Goal: Task Accomplishment & Management: Complete application form

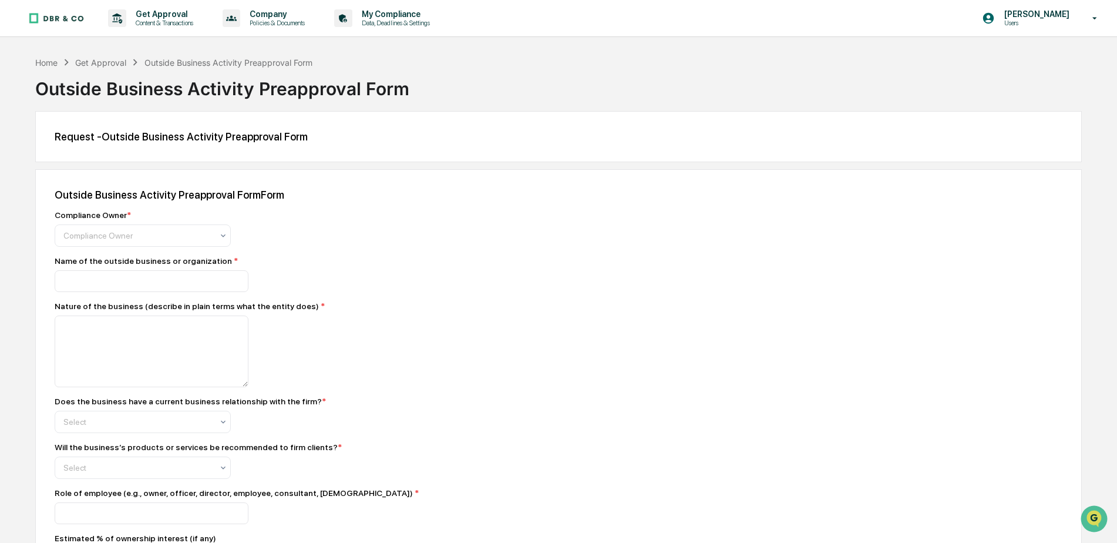
drag, startPoint x: 78, startPoint y: 35, endPoint x: 519, endPoint y: 59, distance: 442.3
click at [519, 59] on div "Home Get Approval Outside Business Activity Preapproval Form Outside Business A…" at bounding box center [558, 80] width 1046 height 48
click at [151, 11] on p "Get Approval" at bounding box center [162, 13] width 73 height 9
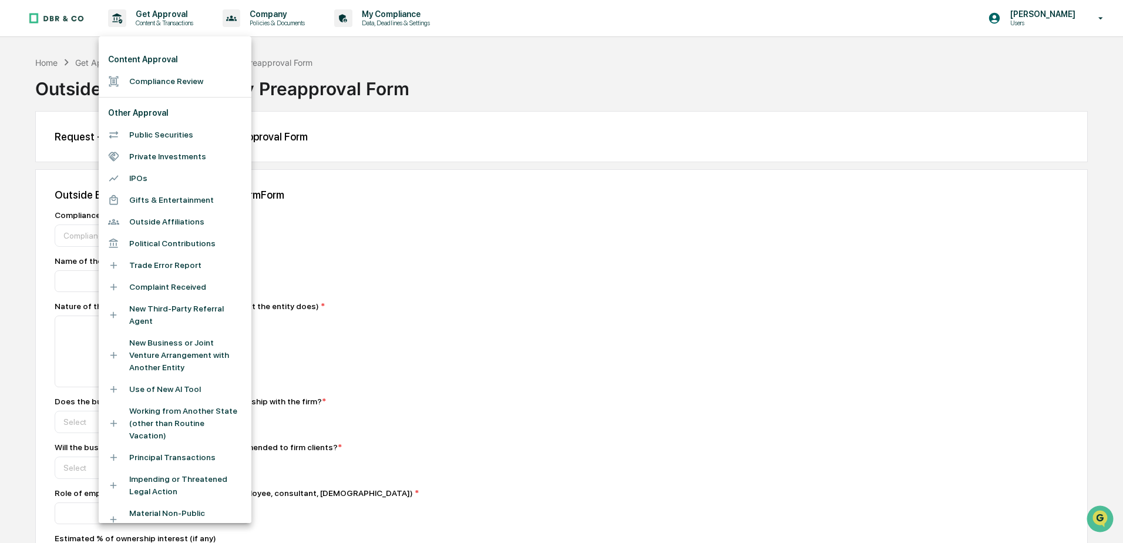
click at [47, 58] on div at bounding box center [561, 271] width 1123 height 543
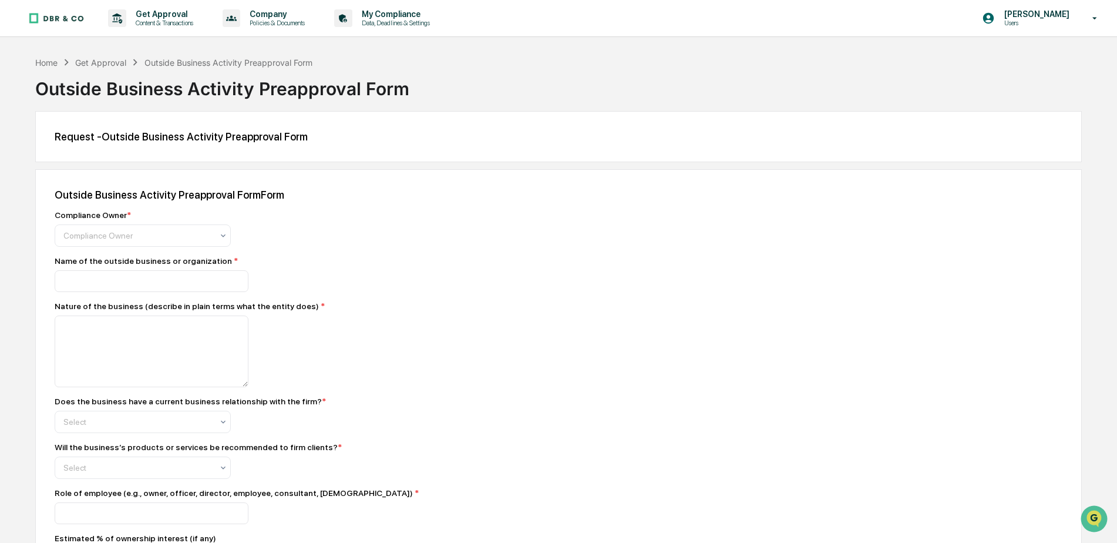
click at [47, 58] on div "Home" at bounding box center [46, 63] width 22 height 10
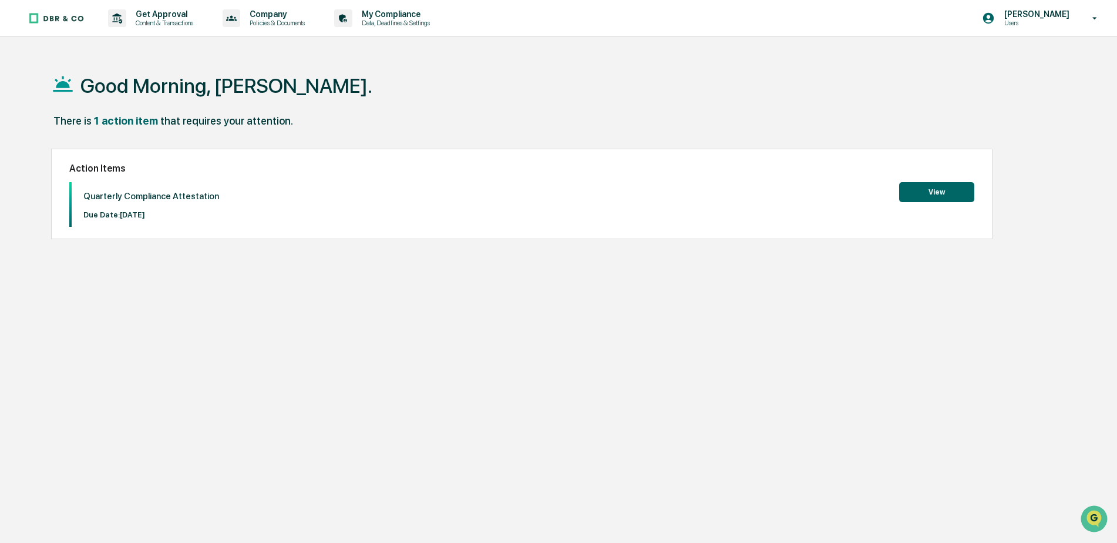
click at [938, 186] on button "View" at bounding box center [936, 192] width 75 height 20
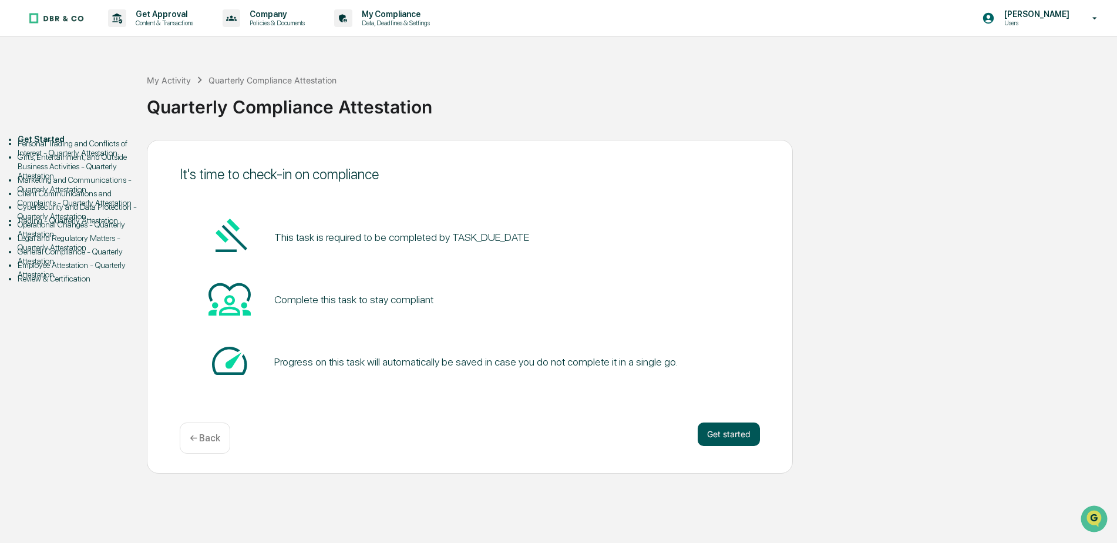
click at [734, 434] on button "Get started" at bounding box center [729, 433] width 62 height 23
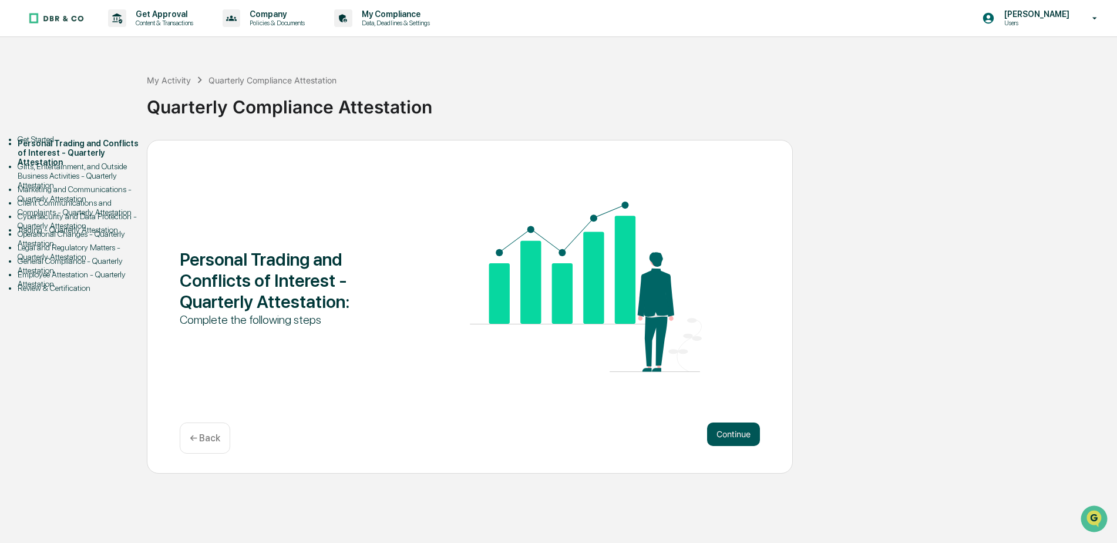
click at [725, 436] on button "Continue" at bounding box center [733, 433] width 53 height 23
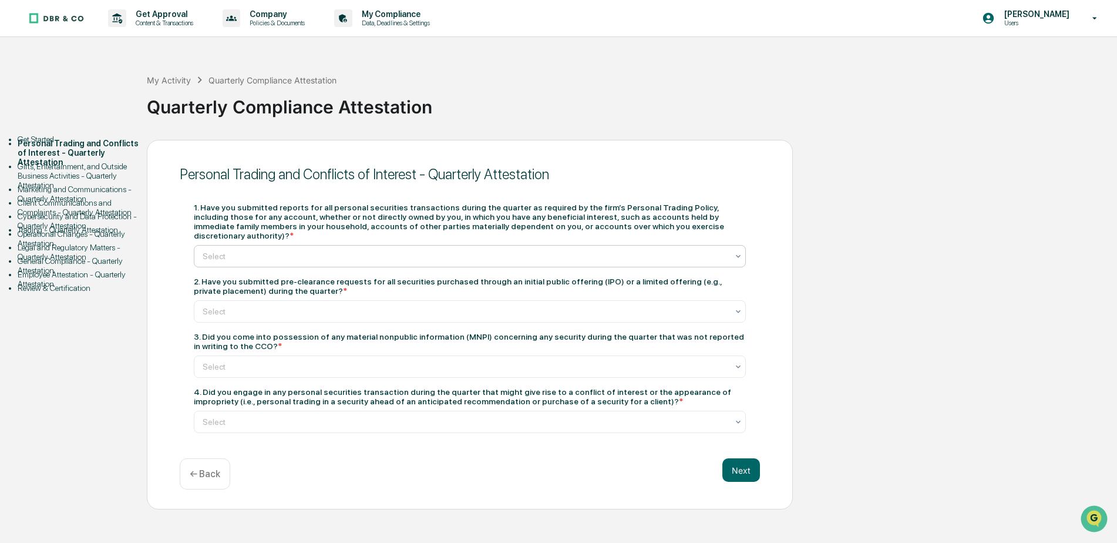
click at [268, 250] on div at bounding box center [465, 256] width 525 height 12
click at [253, 308] on div at bounding box center [465, 314] width 525 height 12
type input "***"
click at [927, 274] on div "Get Started Personal Trading and Conflicts of Interest - Quarterly Attestation …" at bounding box center [558, 326] width 1105 height 372
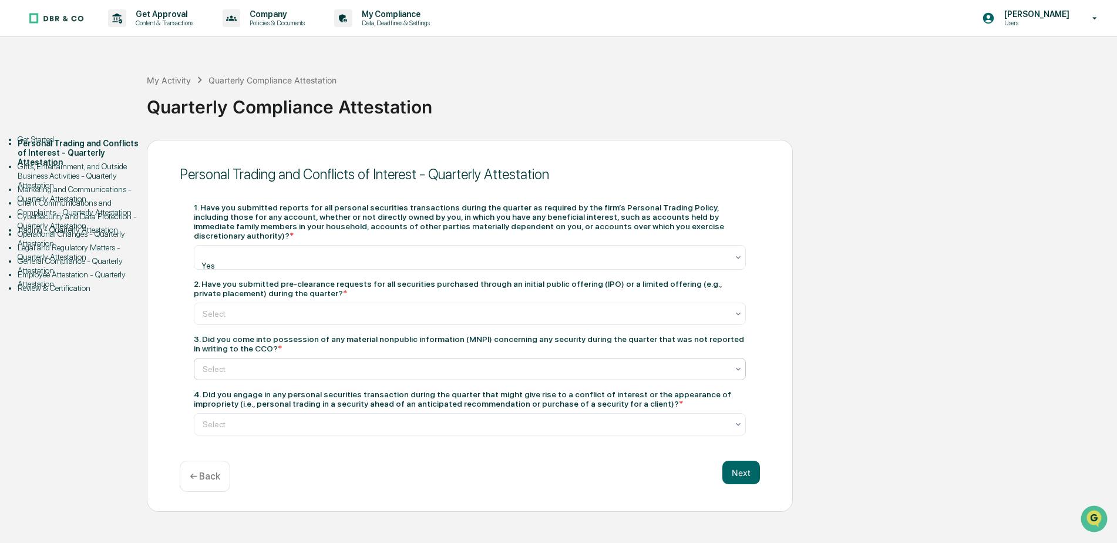
click at [233, 363] on div at bounding box center [465, 369] width 525 height 12
click at [257, 308] on div at bounding box center [465, 314] width 525 height 12
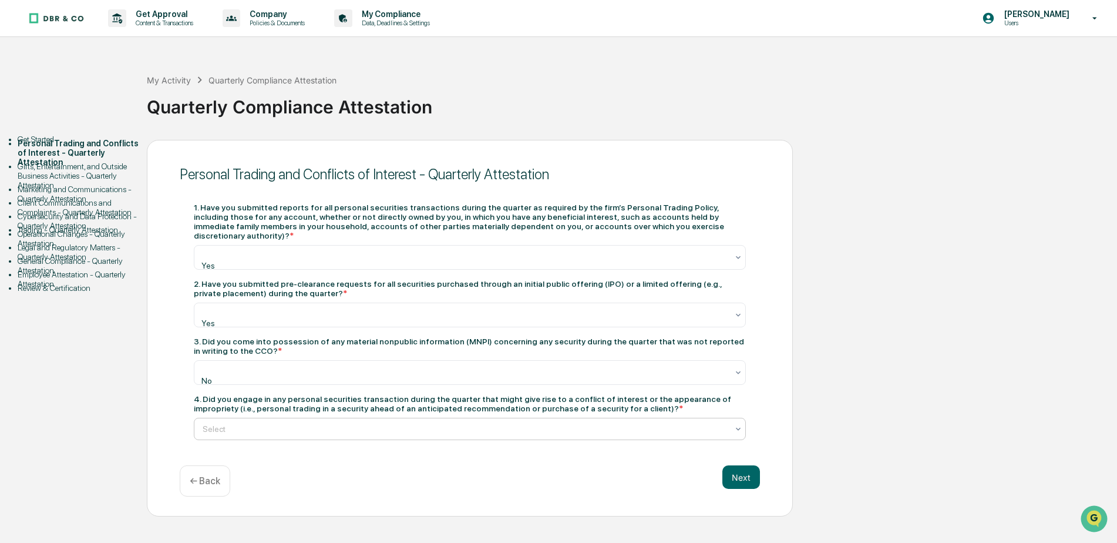
drag, startPoint x: 291, startPoint y: 416, endPoint x: 208, endPoint y: 474, distance: 101.2
click at [741, 467] on button "Next" at bounding box center [741, 478] width 38 height 23
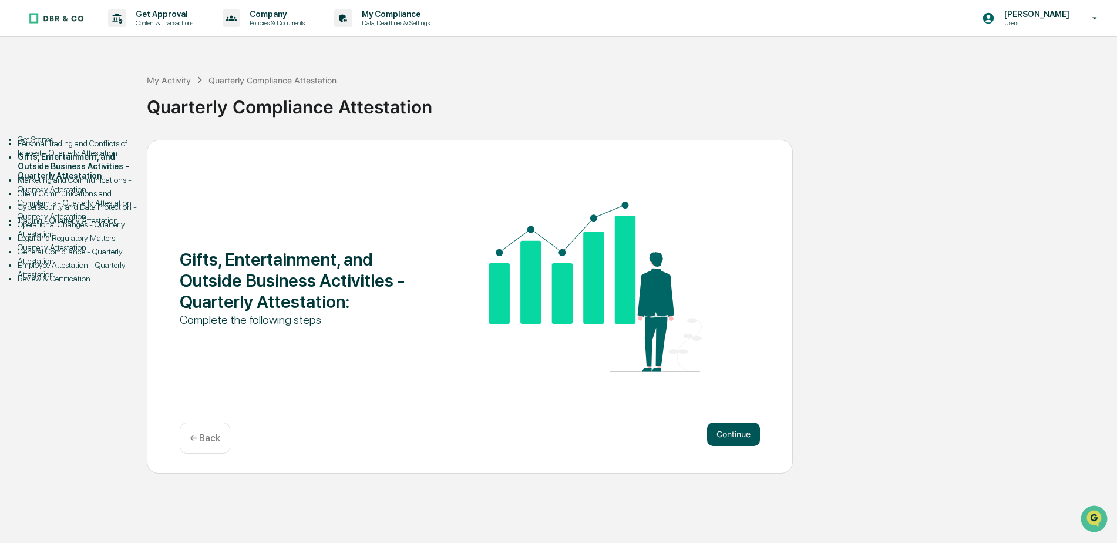
click at [727, 432] on button "Continue" at bounding box center [733, 433] width 53 height 23
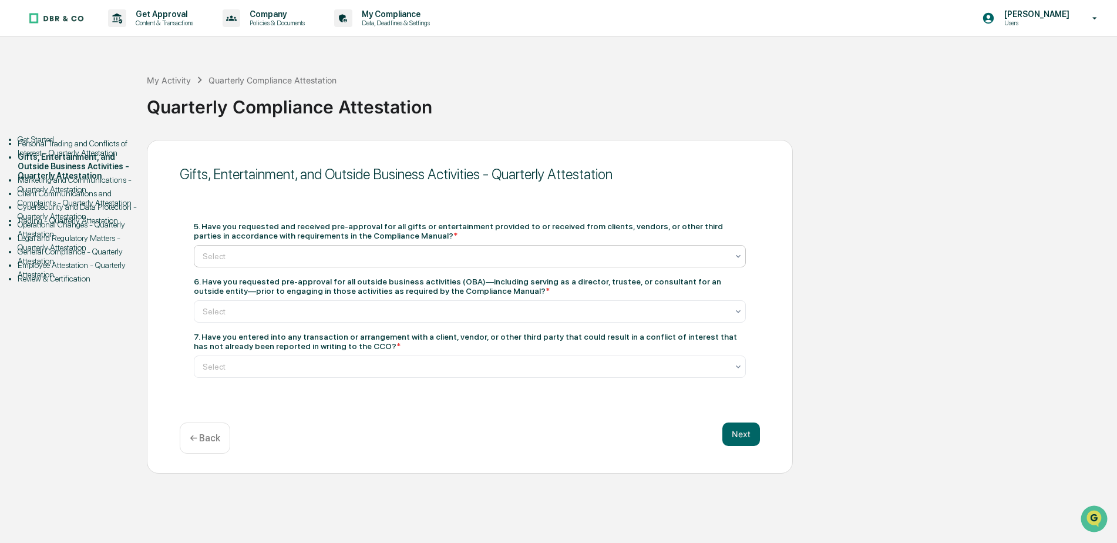
click at [260, 254] on div at bounding box center [465, 256] width 525 height 12
click at [240, 311] on div at bounding box center [465, 313] width 525 height 12
click at [224, 371] on div at bounding box center [465, 369] width 525 height 12
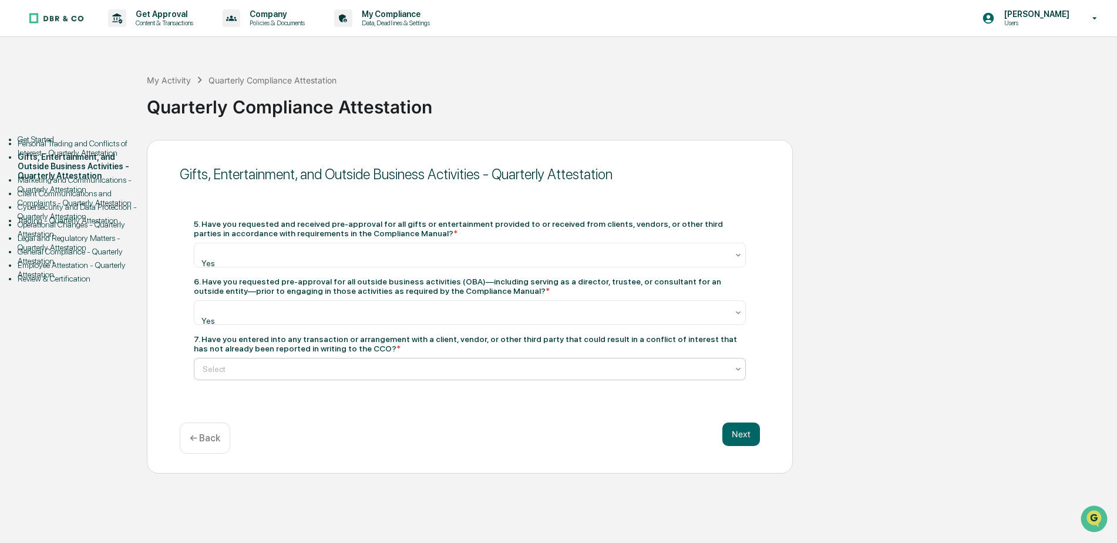
click at [738, 435] on button "Next" at bounding box center [741, 433] width 38 height 23
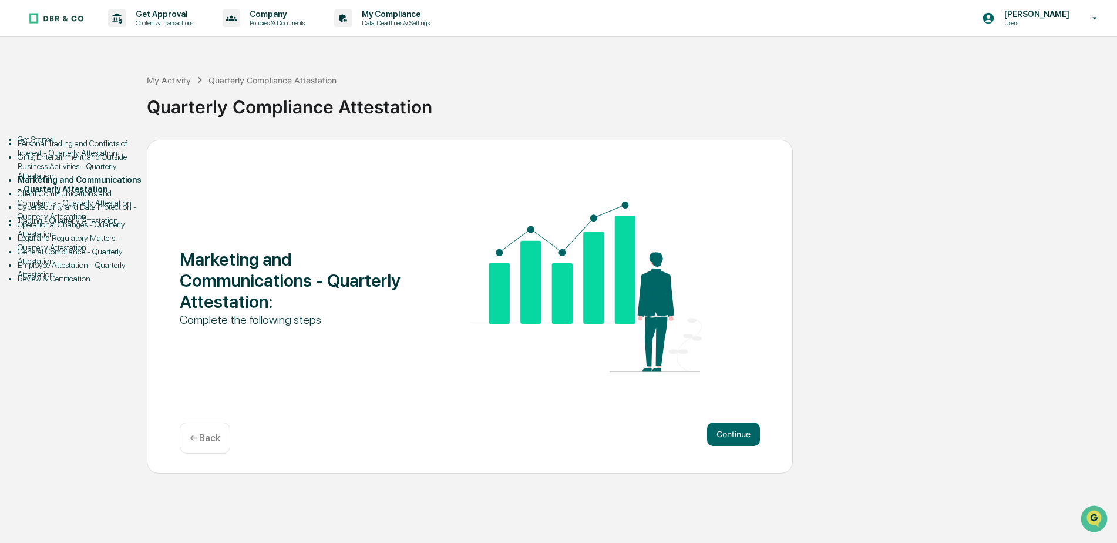
click at [738, 435] on button "Continue" at bounding box center [733, 433] width 53 height 23
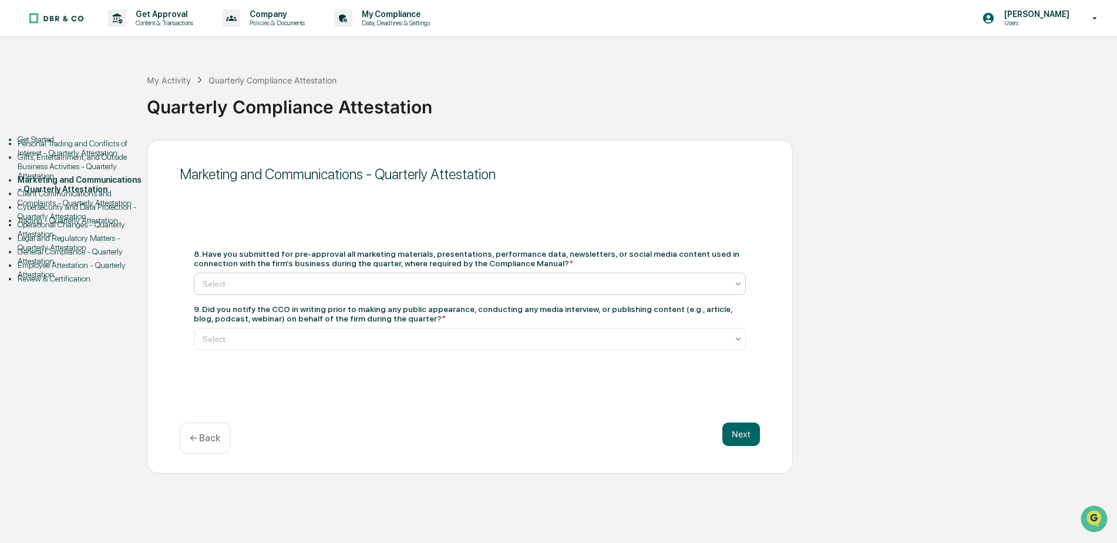
click at [246, 282] on div at bounding box center [465, 284] width 525 height 12
click at [227, 338] on div at bounding box center [465, 340] width 525 height 12
click at [735, 439] on button "Next" at bounding box center [741, 433] width 38 height 23
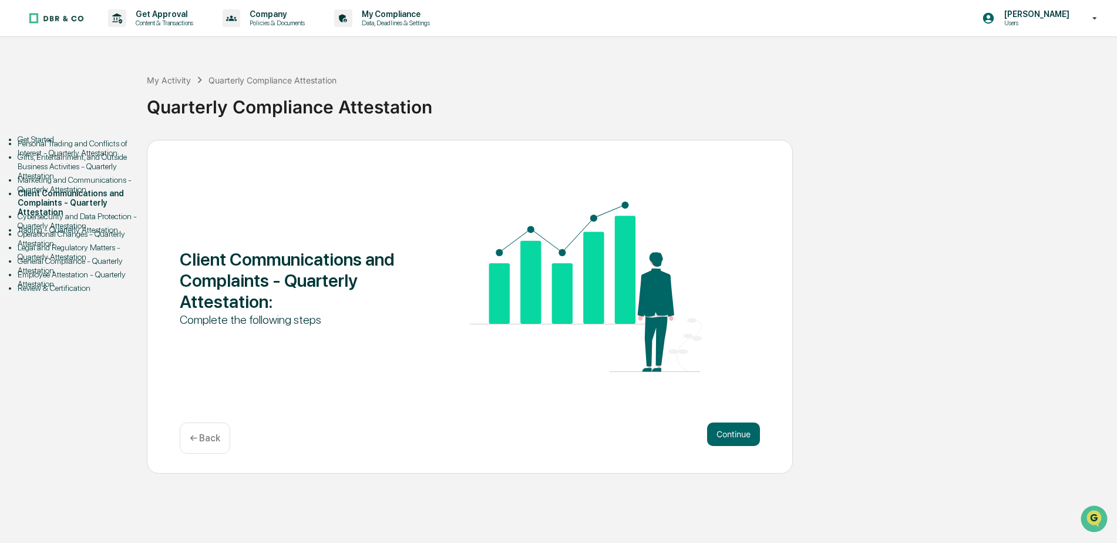
click at [735, 439] on button "Continue" at bounding box center [733, 433] width 53 height 23
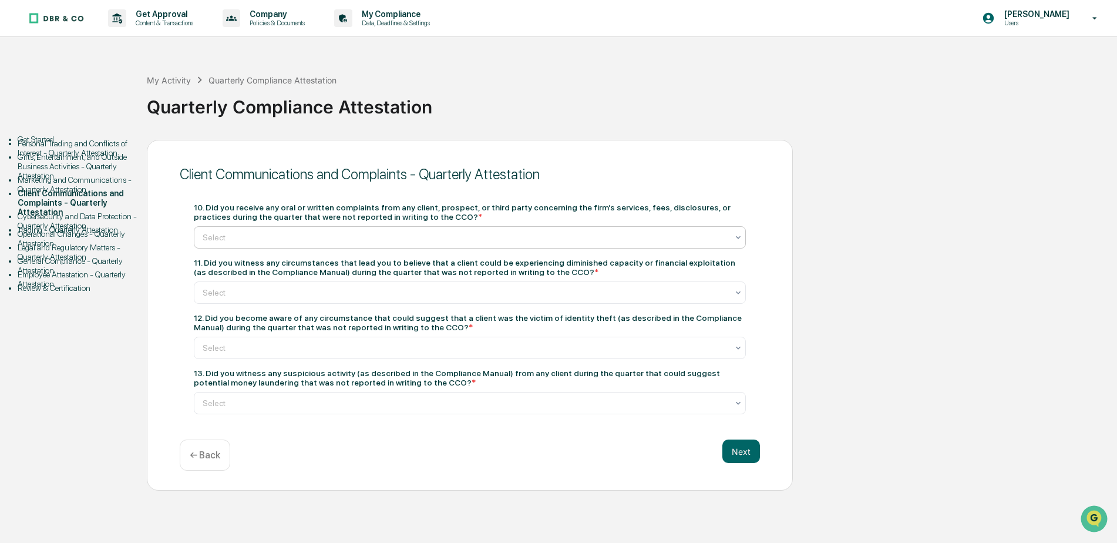
click at [257, 240] on div at bounding box center [465, 237] width 525 height 12
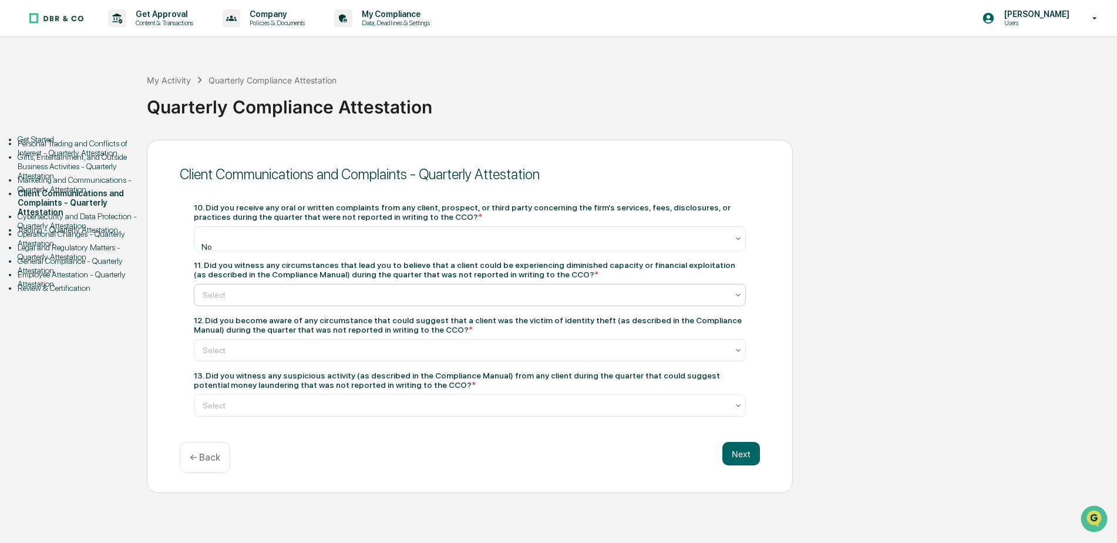
click at [223, 293] on div at bounding box center [465, 295] width 525 height 12
click at [217, 353] on div at bounding box center [465, 352] width 525 height 12
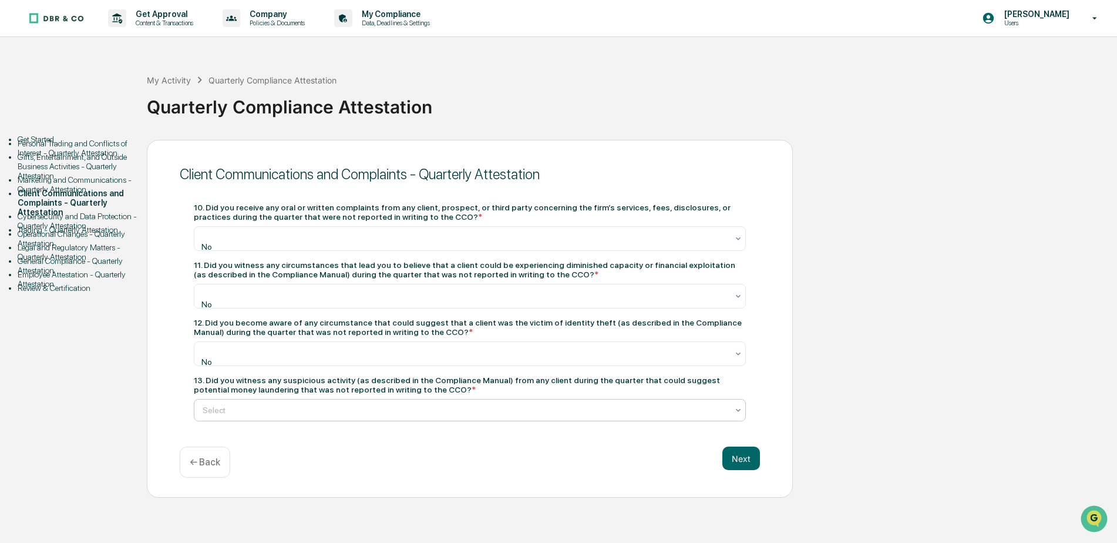
click at [208, 404] on div at bounding box center [465, 410] width 525 height 12
click at [746, 450] on button "Next" at bounding box center [741, 460] width 38 height 23
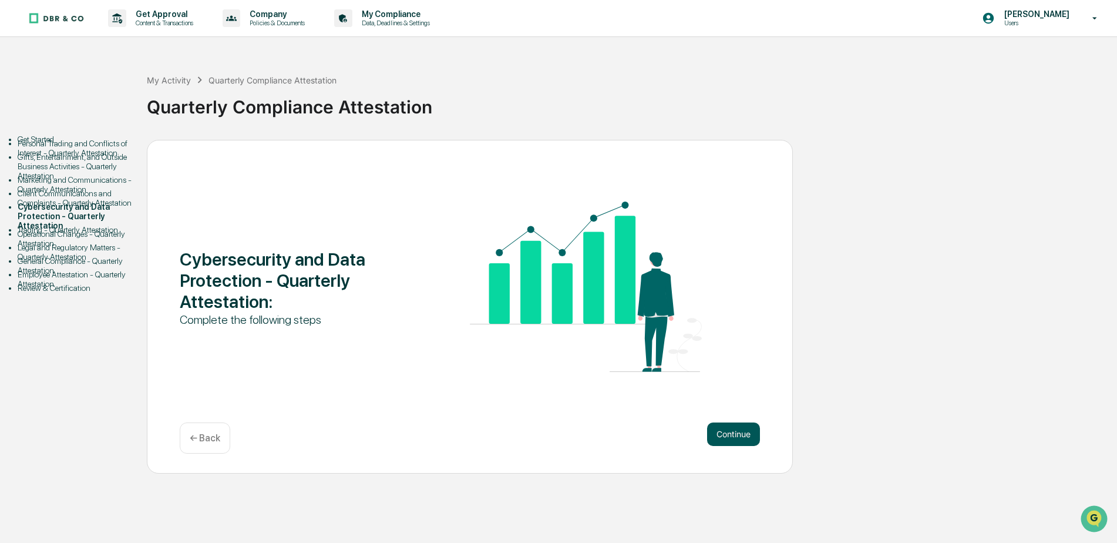
click at [739, 433] on button "Continue" at bounding box center [733, 433] width 53 height 23
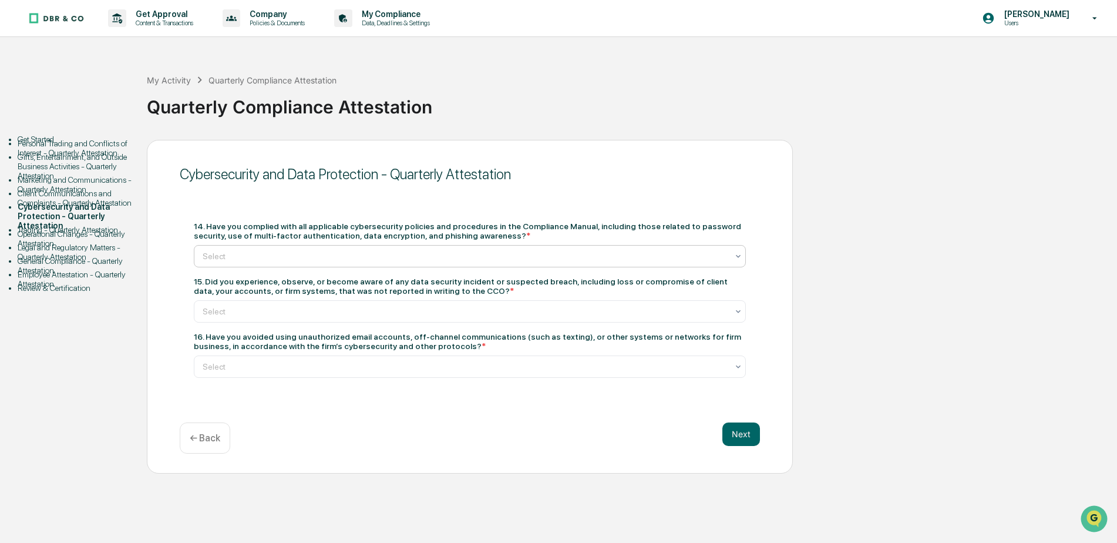
click at [226, 256] on div at bounding box center [465, 256] width 525 height 12
click at [214, 308] on div at bounding box center [465, 313] width 525 height 12
click at [211, 368] on div at bounding box center [465, 369] width 525 height 12
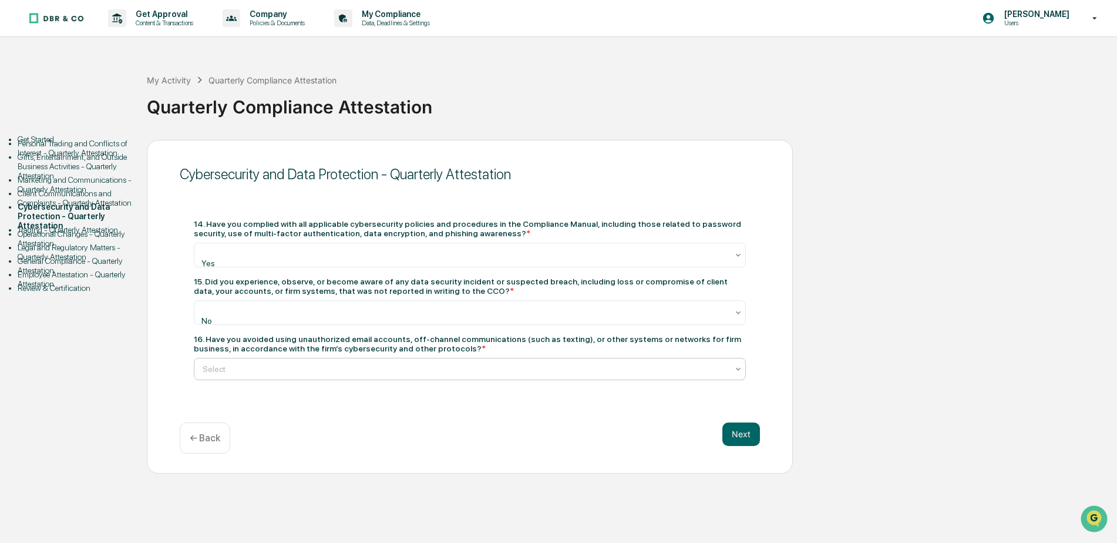
click at [739, 430] on button "Next" at bounding box center [741, 433] width 38 height 23
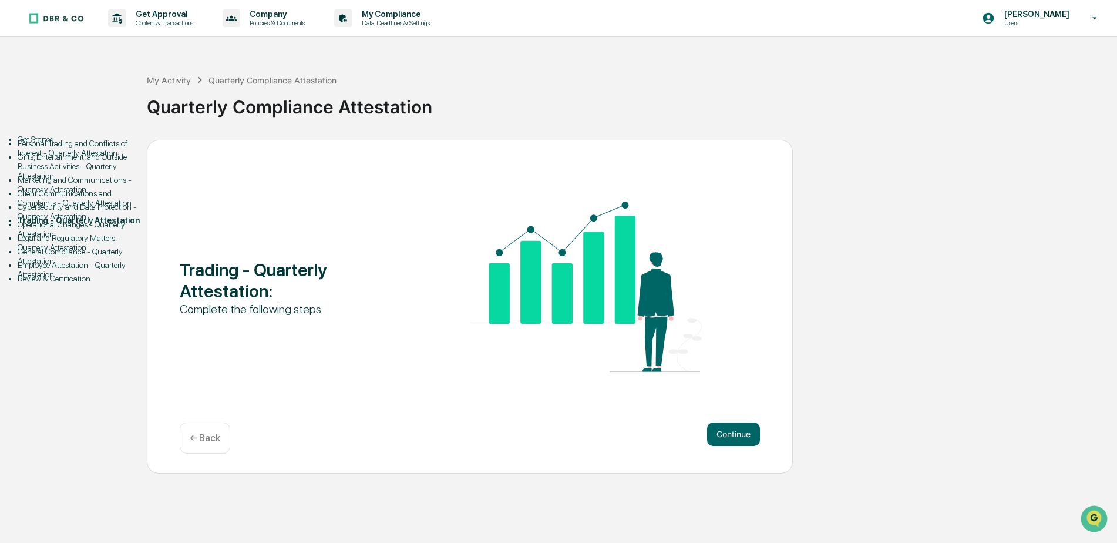
click at [739, 430] on button "Continue" at bounding box center [733, 433] width 53 height 23
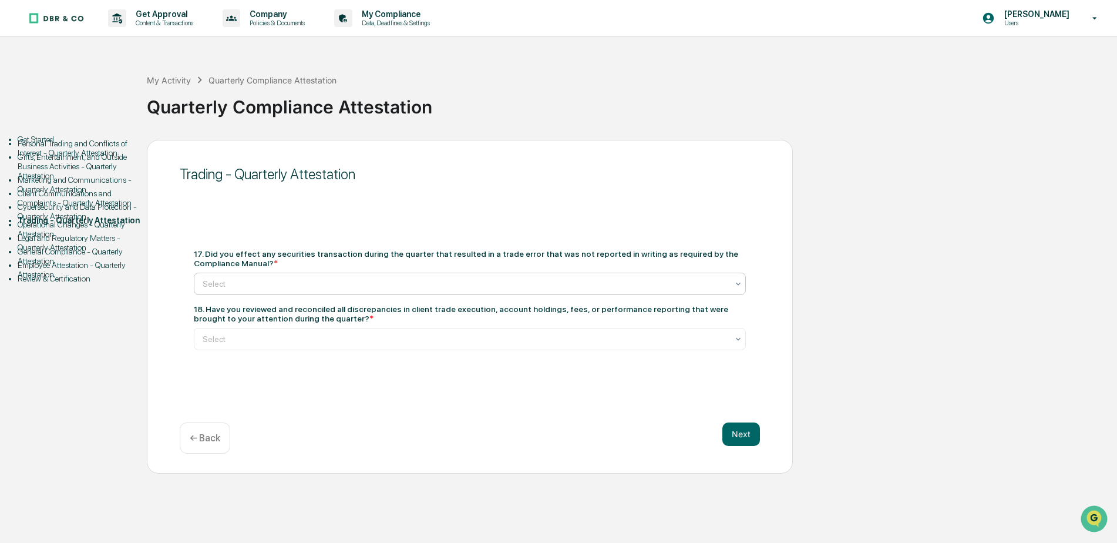
click at [217, 286] on div at bounding box center [465, 284] width 525 height 12
click at [211, 341] on div at bounding box center [465, 340] width 525 height 12
click at [735, 435] on button "Next" at bounding box center [741, 433] width 38 height 23
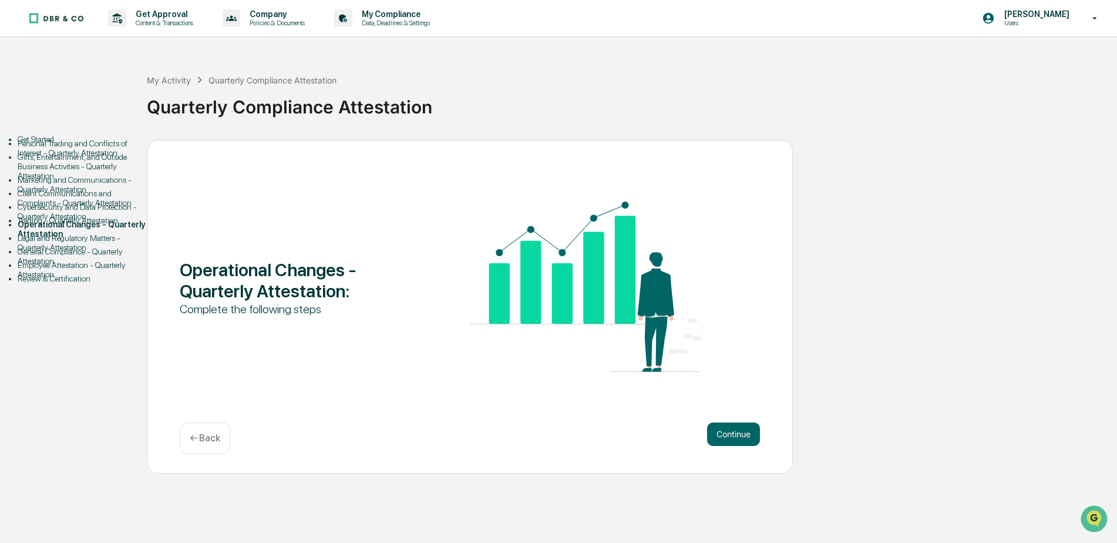
click at [735, 435] on button "Continue" at bounding box center [733, 433] width 53 height 23
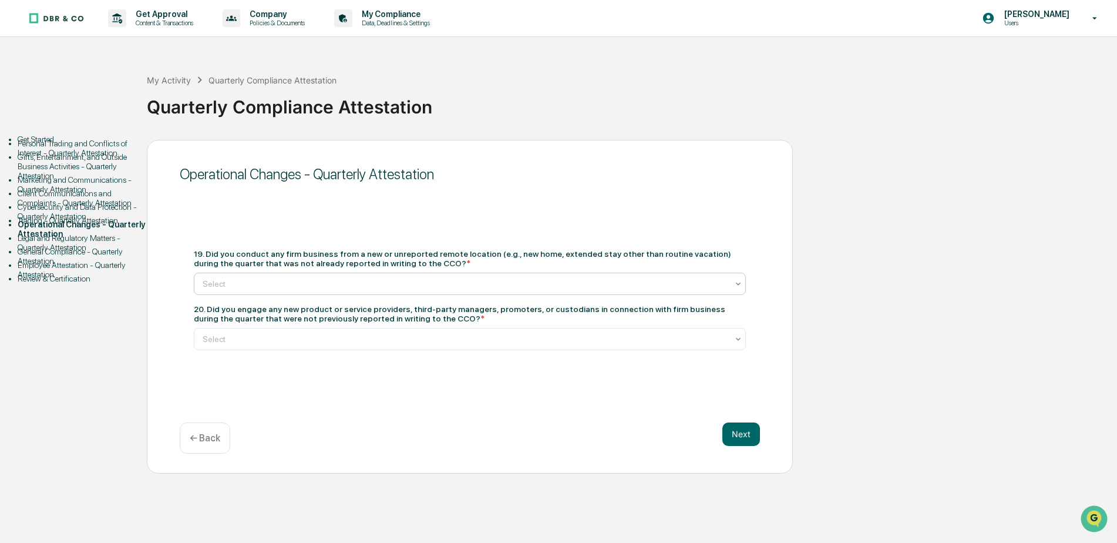
click at [215, 286] on div at bounding box center [465, 284] width 525 height 12
click at [214, 341] on div at bounding box center [465, 340] width 525 height 12
click at [752, 430] on button "Next" at bounding box center [741, 433] width 38 height 23
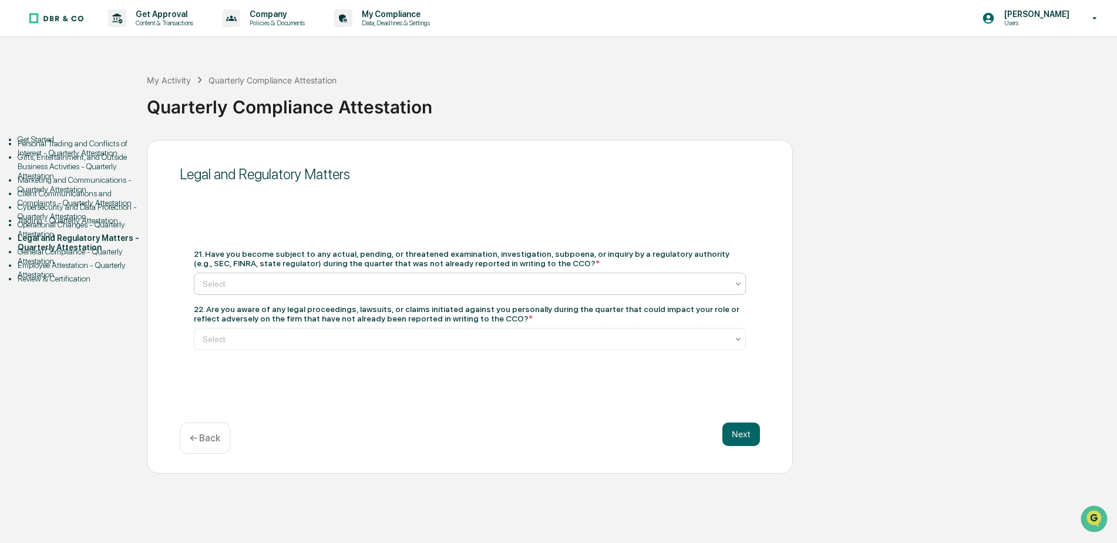
click at [236, 288] on div at bounding box center [465, 284] width 525 height 12
click at [204, 341] on div at bounding box center [465, 340] width 525 height 12
click at [735, 438] on button "Next" at bounding box center [741, 433] width 38 height 23
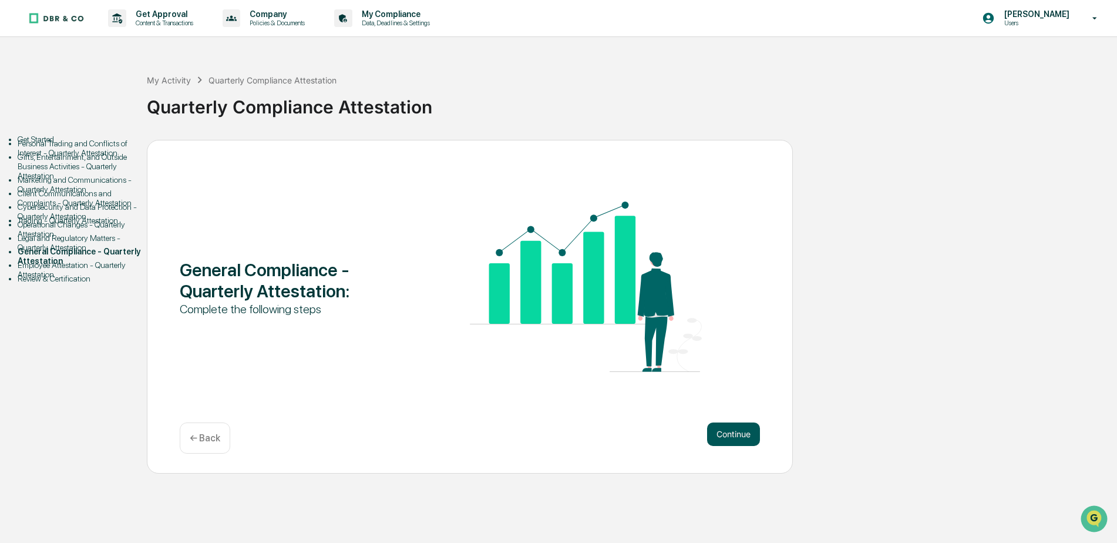
click at [745, 429] on button "Continue" at bounding box center [733, 433] width 53 height 23
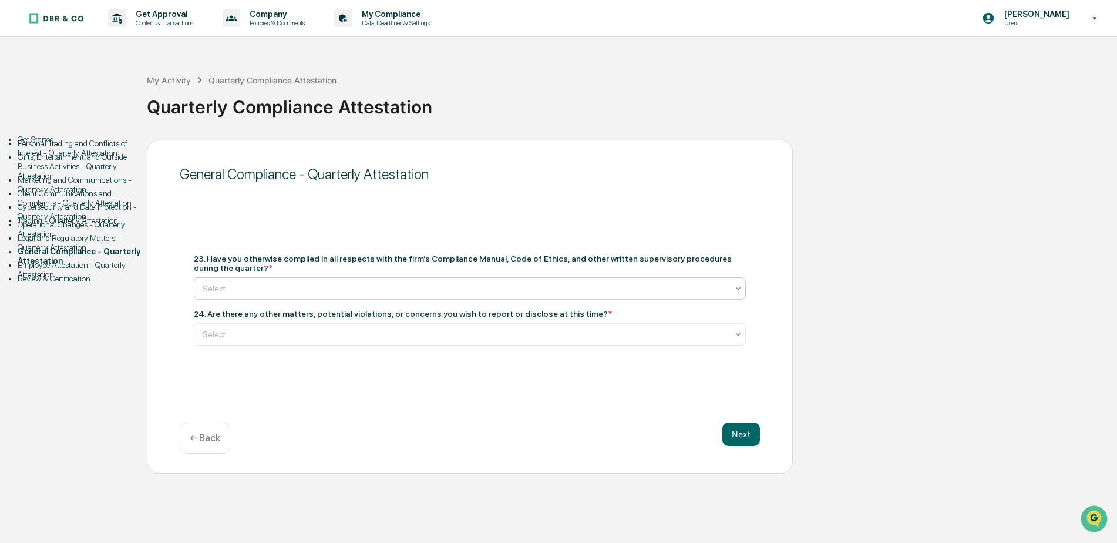
click at [237, 290] on div at bounding box center [465, 288] width 525 height 12
click at [212, 330] on div at bounding box center [465, 335] width 525 height 12
click at [747, 435] on button "Next" at bounding box center [741, 433] width 38 height 23
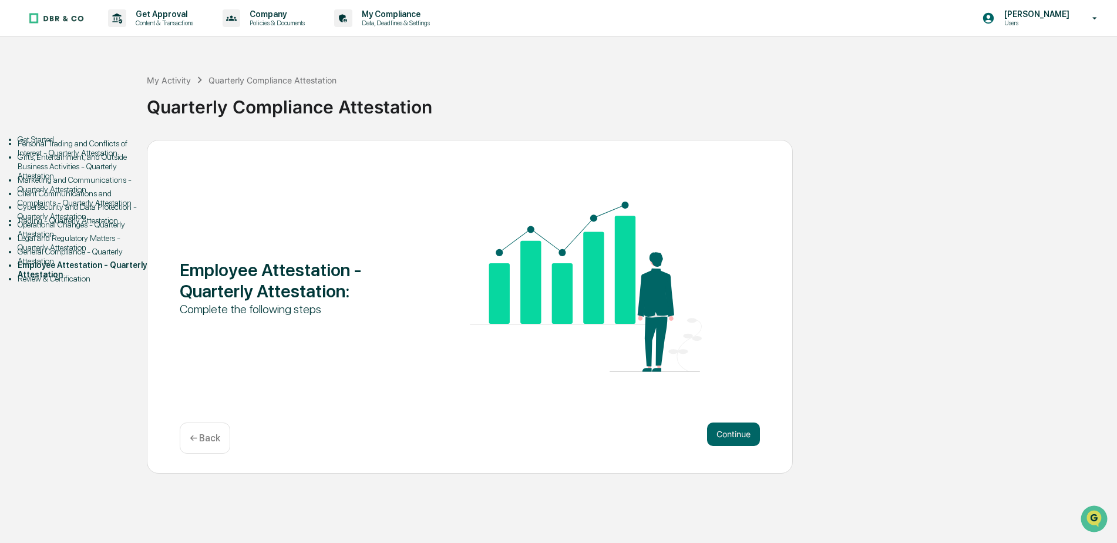
click at [747, 435] on button "Continue" at bounding box center [733, 433] width 53 height 23
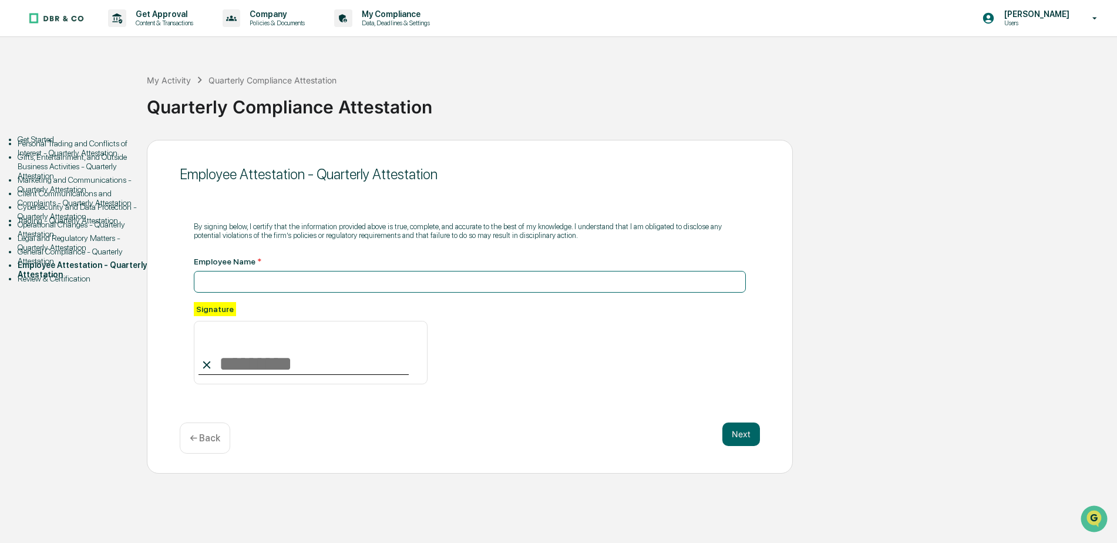
click at [222, 281] on input at bounding box center [470, 282] width 552 height 22
type input "**********"
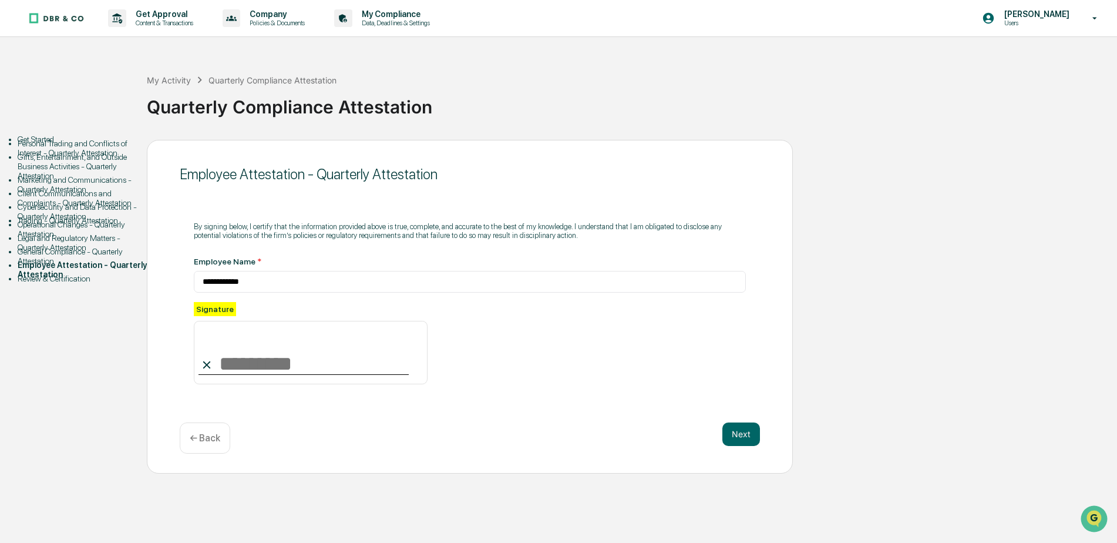
click at [245, 358] on input at bounding box center [311, 352] width 234 height 63
type input "**********"
click at [744, 442] on button "Next" at bounding box center [741, 433] width 38 height 23
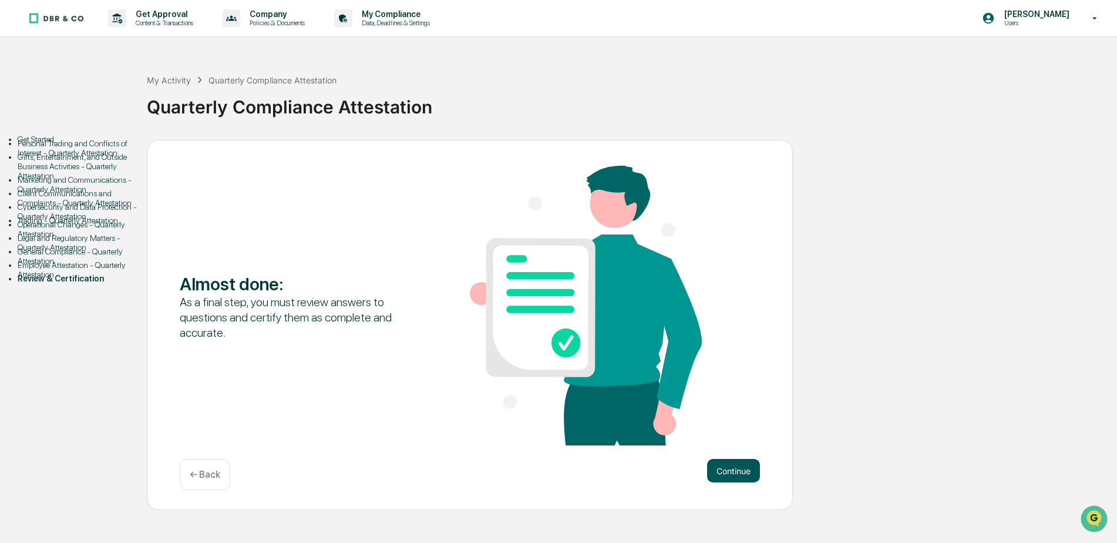
click at [722, 477] on button "Continue" at bounding box center [733, 470] width 53 height 23
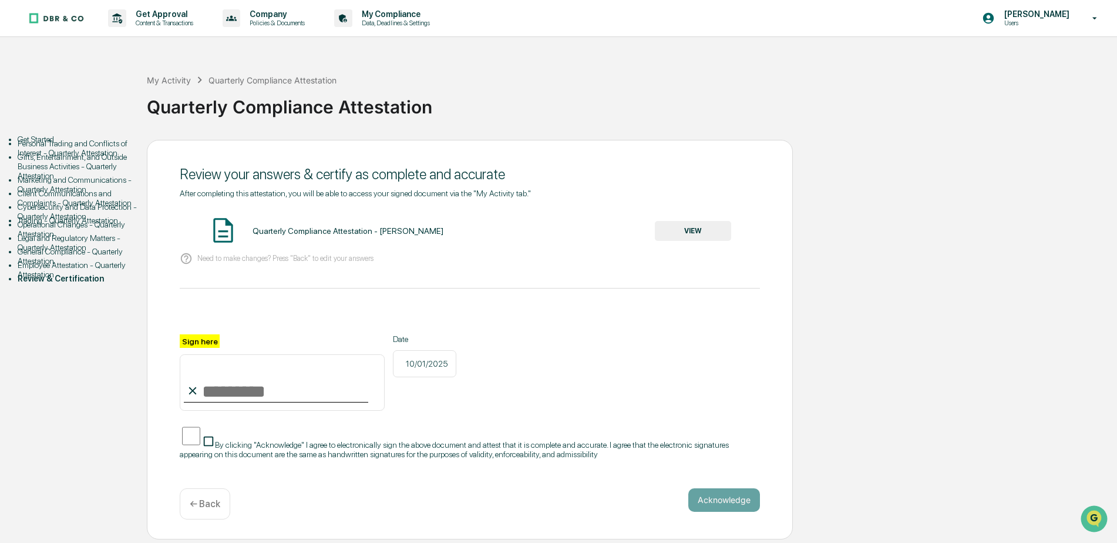
click at [244, 386] on input "Sign here" at bounding box center [282, 382] width 205 height 56
type input "**********"
click at [725, 489] on button "Acknowledge" at bounding box center [724, 499] width 72 height 23
click at [691, 228] on button "VIEW" at bounding box center [693, 231] width 76 height 20
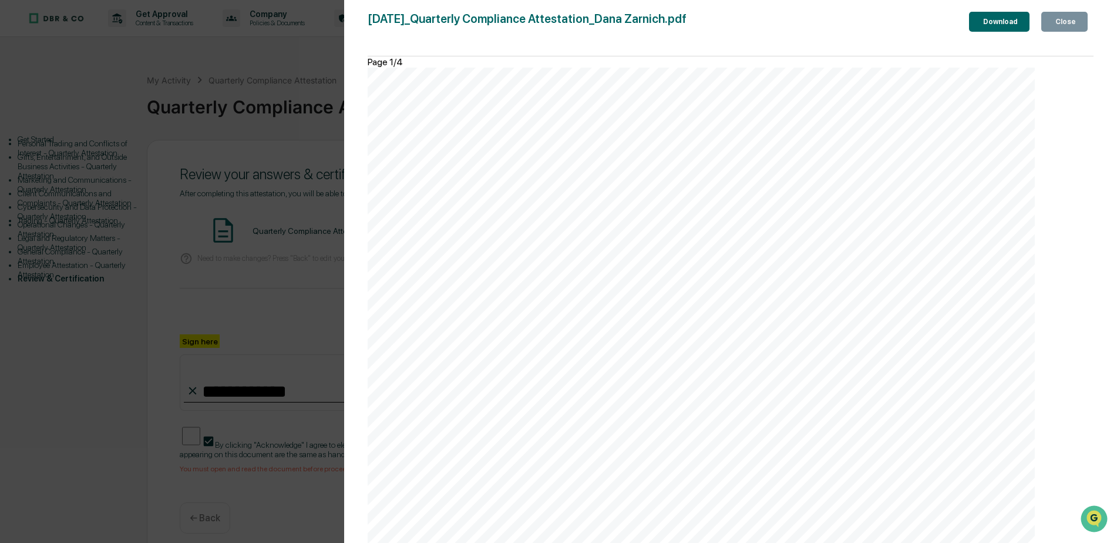
scroll to position [3435, 0]
click at [1058, 25] on div "Close" at bounding box center [1064, 22] width 23 height 8
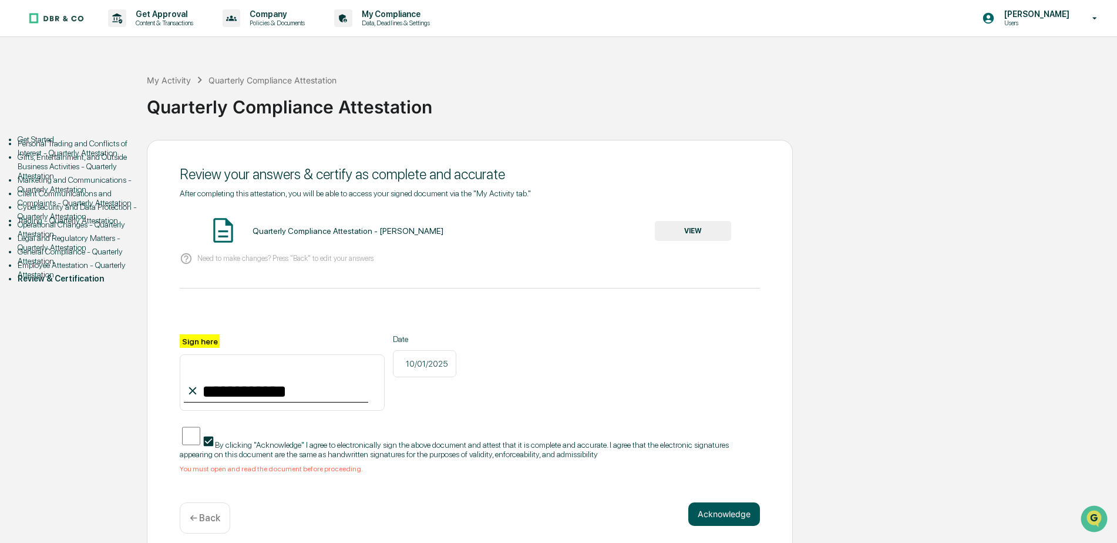
click at [710, 504] on button "Acknowledge" at bounding box center [724, 513] width 72 height 23
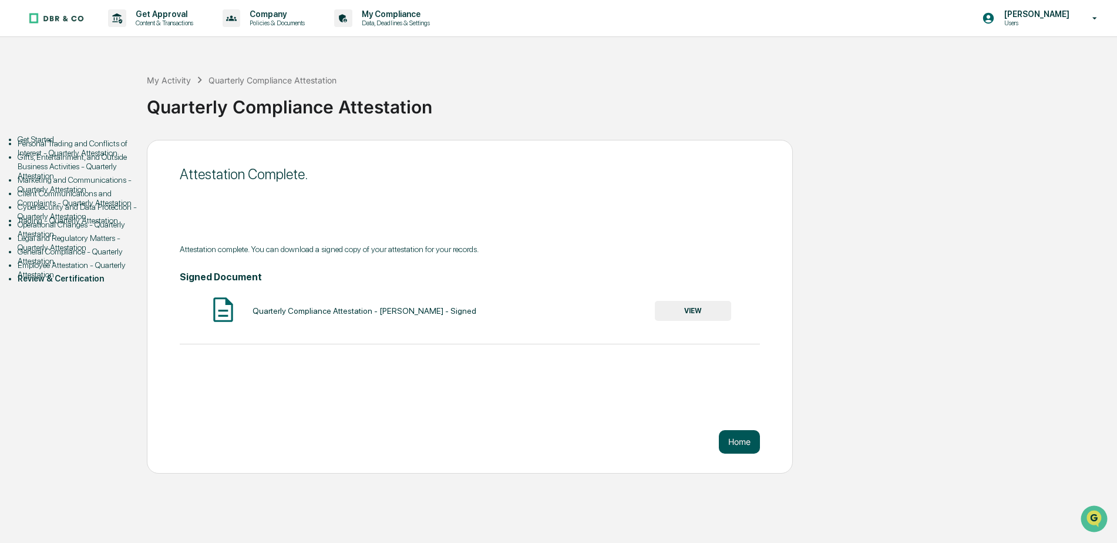
click at [742, 442] on button "Home" at bounding box center [739, 441] width 41 height 23
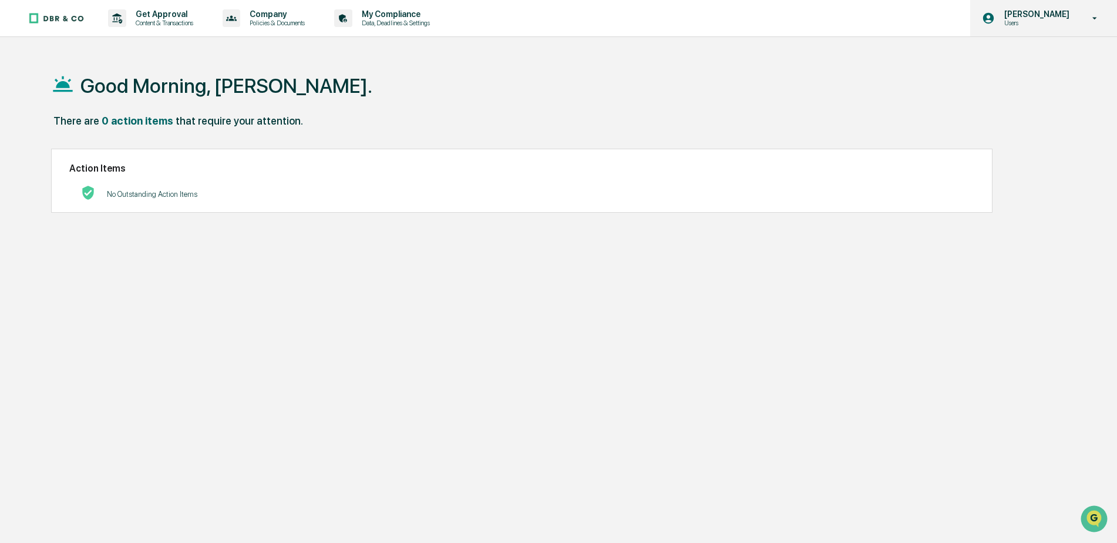
click at [1023, 14] on p "[PERSON_NAME]" at bounding box center [1035, 13] width 80 height 9
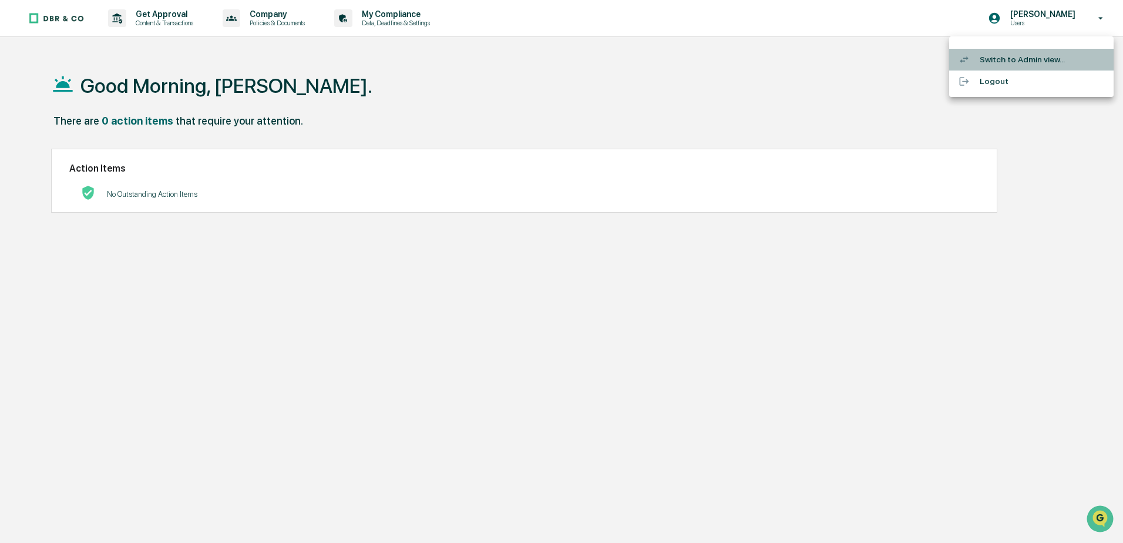
click at [1027, 59] on li "Switch to Admin view..." at bounding box center [1031, 60] width 164 height 22
